Goal: Information Seeking & Learning: Check status

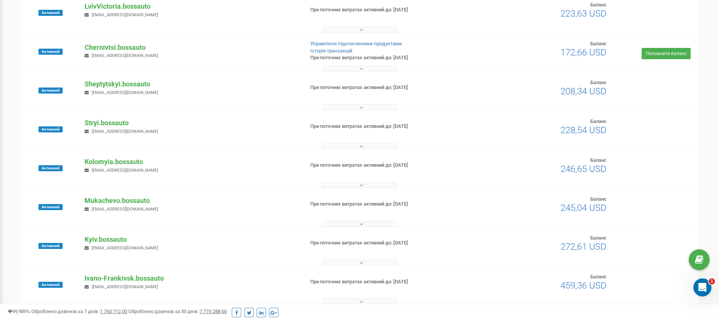
scroll to position [138, 0]
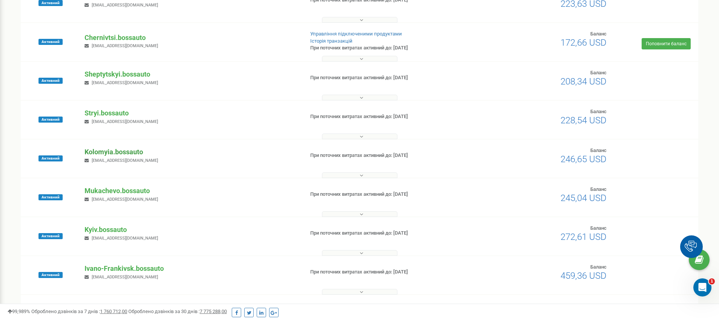
click at [102, 152] on p "Kolomyia.bossauto" at bounding box center [191, 152] width 213 height 10
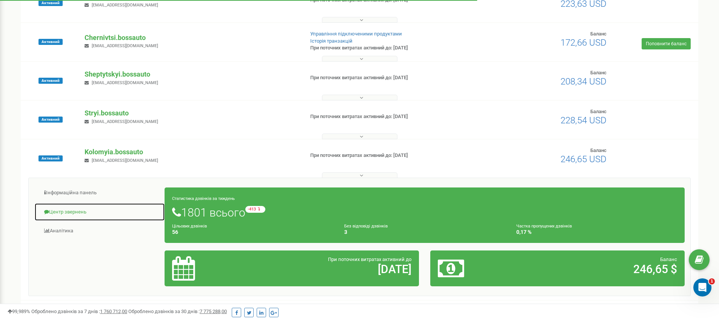
click at [79, 214] on link "Центр звернень" at bounding box center [99, 212] width 131 height 18
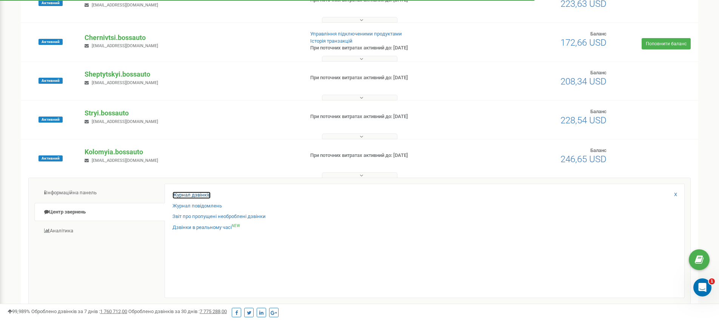
click at [194, 197] on link "Журнал дзвінків" at bounding box center [191, 195] width 38 height 7
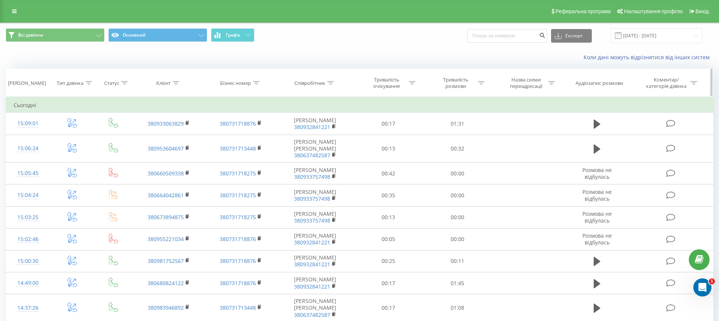
click at [177, 84] on icon at bounding box center [175, 83] width 7 height 4
click at [162, 135] on input "text" at bounding box center [169, 137] width 66 height 13
paste input "50 147 7425"
click at [152, 135] on input "50 147 7425" at bounding box center [169, 137] width 66 height 13
click at [144, 137] on input "50 1477425" at bounding box center [169, 137] width 66 height 13
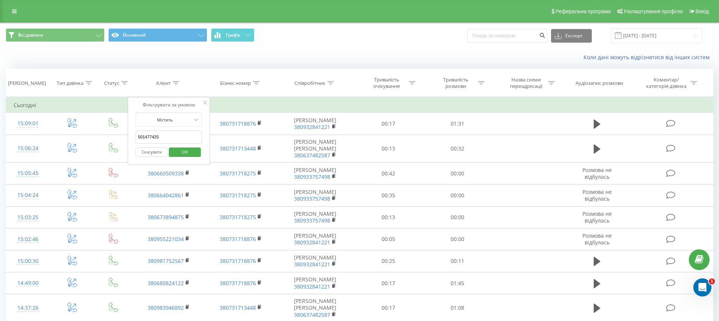
click at [192, 148] on span "OK" at bounding box center [184, 152] width 21 height 12
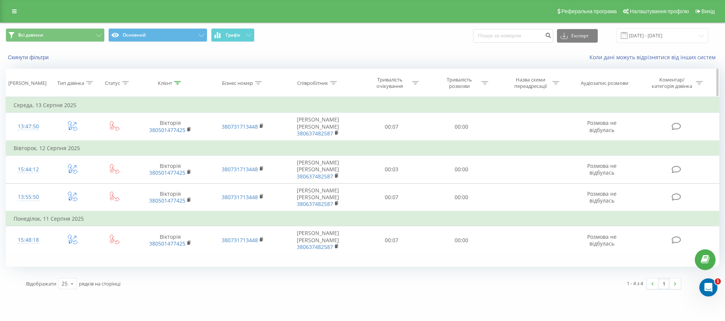
click at [179, 85] on div at bounding box center [177, 83] width 7 height 6
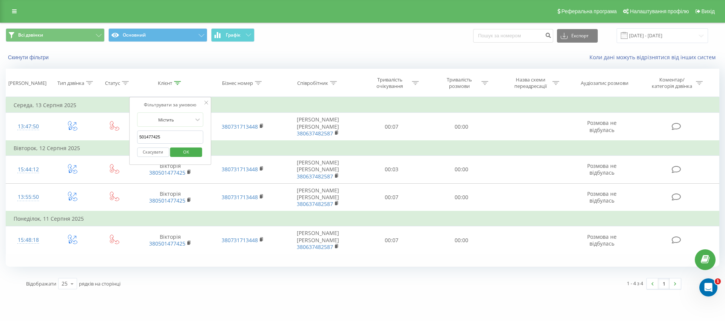
drag, startPoint x: 163, startPoint y: 138, endPoint x: 98, endPoint y: 138, distance: 64.5
click at [98, 138] on table "Фільтрувати за умовою Дорівнює Введіть значення Скасувати OK Фільтрувати за умо…" at bounding box center [362, 175] width 713 height 157
paste input "68 031 4043"
click at [154, 135] on input "68 031 4043" at bounding box center [170, 137] width 66 height 13
click at [153, 138] on input "68 031 4043" at bounding box center [170, 137] width 66 height 13
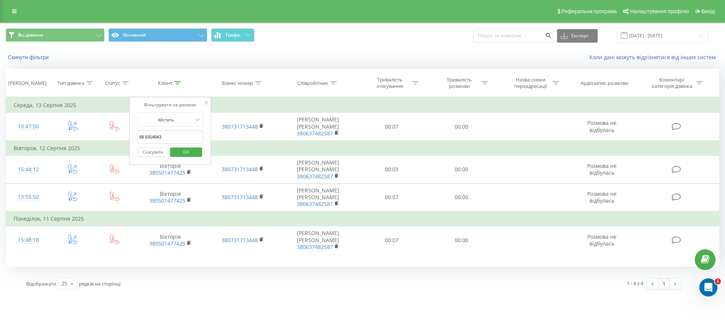
click at [146, 135] on input "68 0314043" at bounding box center [170, 137] width 66 height 13
type input "680314043"
click at [186, 149] on span "OK" at bounding box center [185, 152] width 21 height 12
